Goal: Transaction & Acquisition: Purchase product/service

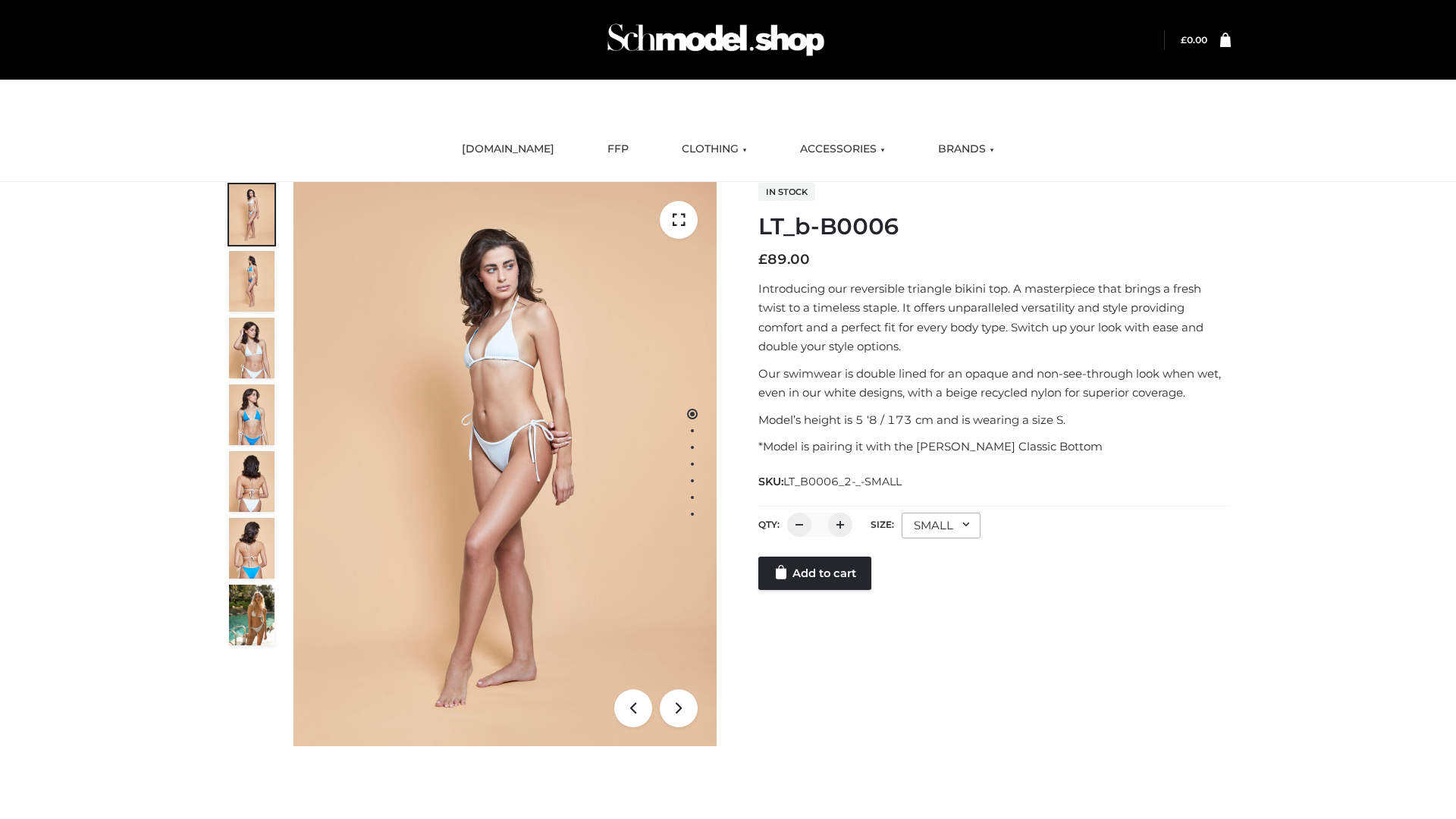
click at [816, 573] on link "Add to cart" at bounding box center [815, 573] width 113 height 33
